Goal: Information Seeking & Learning: Learn about a topic

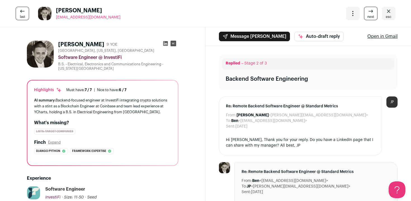
click at [394, 17] on link "esc" at bounding box center [388, 13] width 13 height 13
click at [388, 15] on span "esc" at bounding box center [389, 17] width 6 height 4
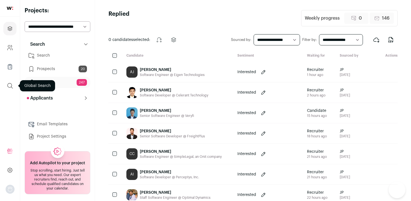
click at [10, 83] on icon "submit" at bounding box center [10, 85] width 7 height 7
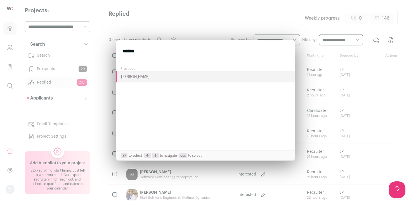
type input "******"
click at [156, 78] on button "[PERSON_NAME]" at bounding box center [205, 76] width 179 height 11
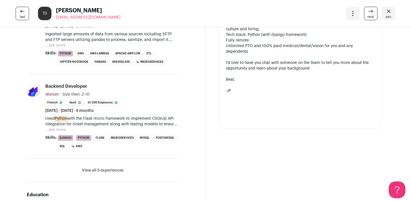
scroll to position [277, 0]
click at [119, 161] on li "View all 5 experiences View less" at bounding box center [103, 170] width 152 height 24
click at [116, 166] on li "View all 5 experiences View less" at bounding box center [103, 170] width 152 height 24
click at [117, 172] on button "View all 5 experiences" at bounding box center [103, 170] width 42 height 6
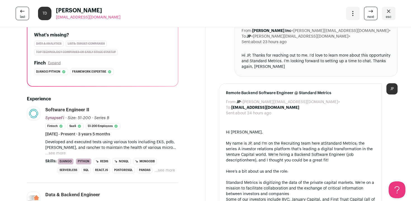
scroll to position [86, 0]
